Goal: Check status: Check status

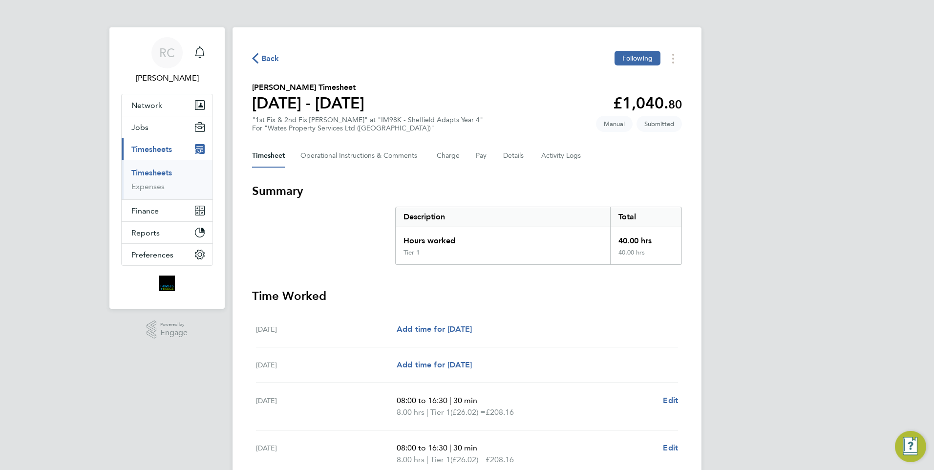
click at [159, 167] on ul "Timesheets Expenses" at bounding box center [167, 180] width 91 height 40
click at [157, 170] on link "Timesheets" at bounding box center [151, 172] width 41 height 9
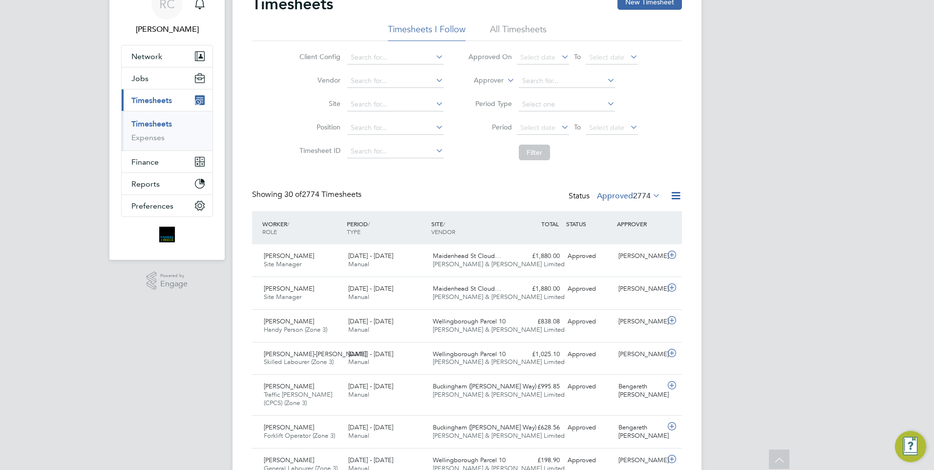
click at [617, 197] on label "Approved 2774" at bounding box center [629, 196] width 64 height 10
click at [611, 238] on li "Submitted" at bounding box center [618, 241] width 45 height 14
